Goal: Information Seeking & Learning: Find specific fact

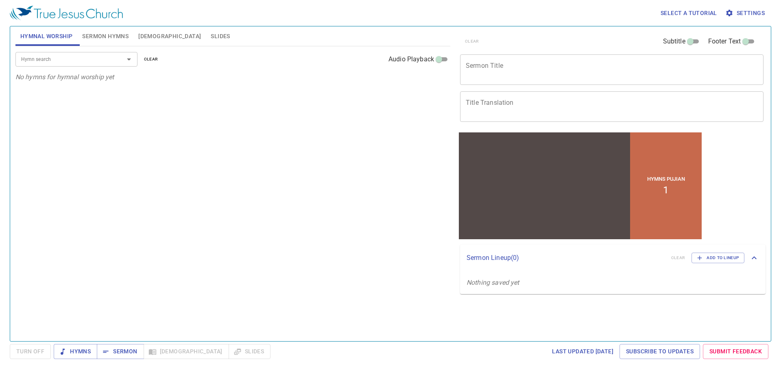
drag, startPoint x: 299, startPoint y: 0, endPoint x: 265, endPoint y: 115, distance: 120.0
click at [265, 115] on div "Hymn search Hymn search clear Audio Playback No hymns for hymnal worship yet" at bounding box center [232, 190] width 435 height 288
click at [151, 38] on span "Bible" at bounding box center [169, 36] width 63 height 10
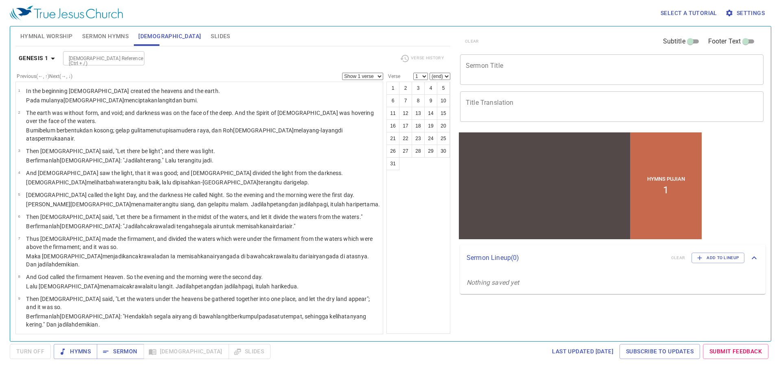
click at [91, 58] on input "Bible Reference (Ctrl + /)" at bounding box center [96, 58] width 63 height 9
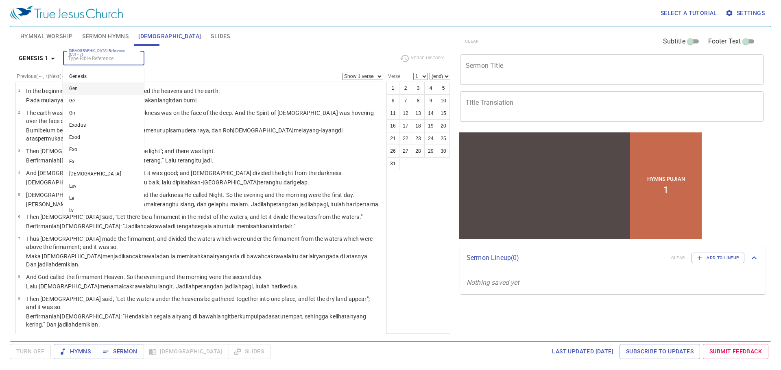
drag, startPoint x: 84, startPoint y: 76, endPoint x: 80, endPoint y: 72, distance: 5.5
click at [83, 74] on li "Genesis" at bounding box center [103, 76] width 81 height 12
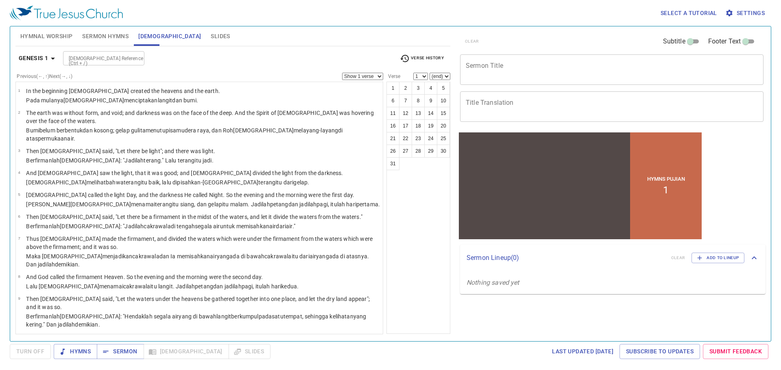
click at [51, 56] on icon "button" at bounding box center [53, 59] width 10 height 10
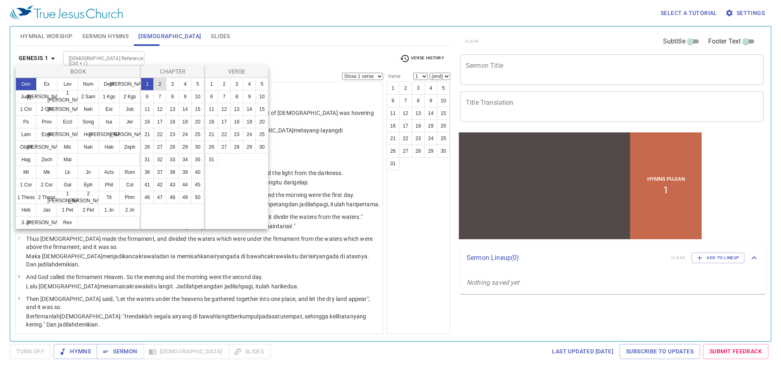
click at [155, 83] on button "2" at bounding box center [159, 84] width 13 height 13
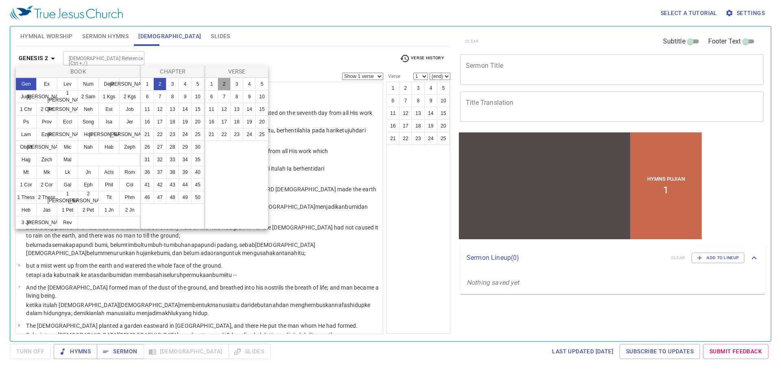
click at [219, 84] on button "2" at bounding box center [223, 84] width 13 height 13
select select "2"
